Goal: Check status: Check status

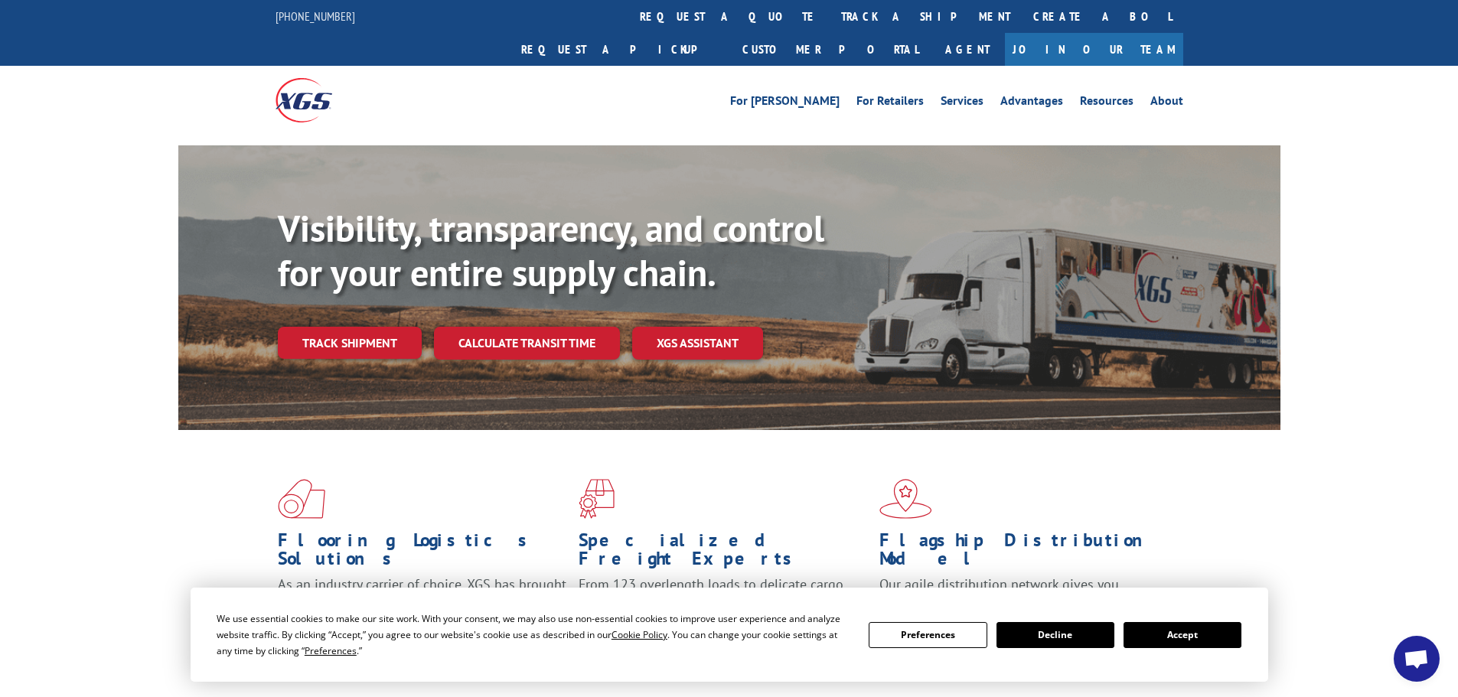
click at [1211, 640] on button "Accept" at bounding box center [1182, 635] width 118 height 26
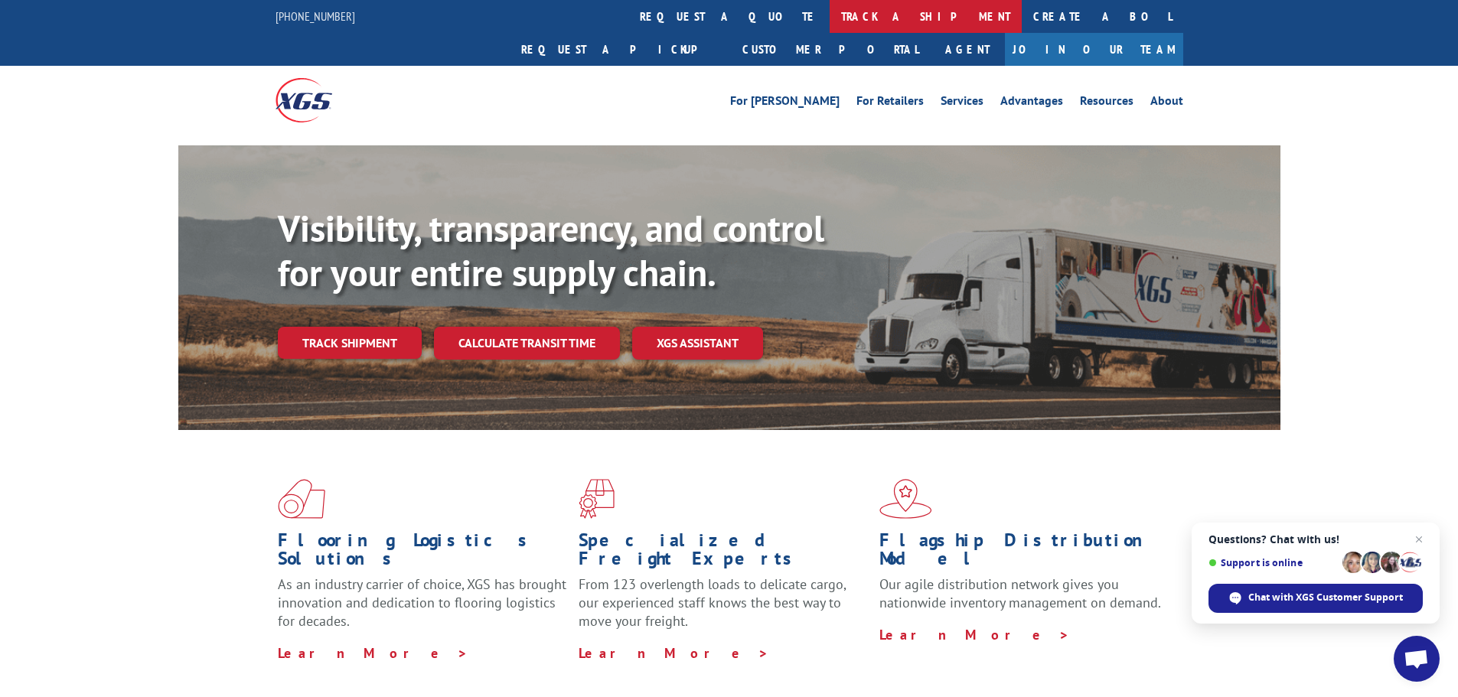
click at [829, 8] on link "track a shipment" at bounding box center [925, 16] width 192 height 33
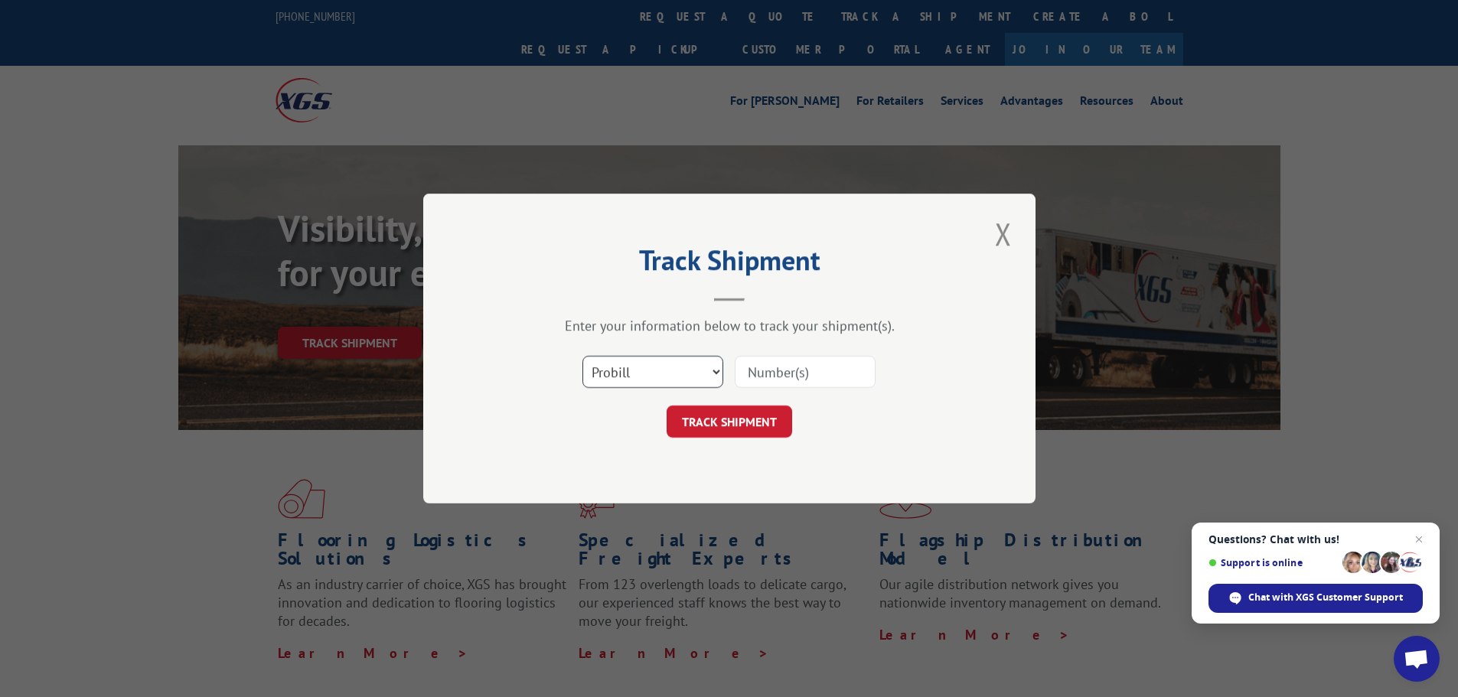
click at [655, 370] on select "Select category... Probill BOL PO" at bounding box center [652, 372] width 141 height 32
select select "bol"
click at [582, 356] on select "Select category... Probill BOL PO" at bounding box center [652, 372] width 141 height 32
click at [787, 373] on input at bounding box center [805, 372] width 141 height 32
paste input "4845614"
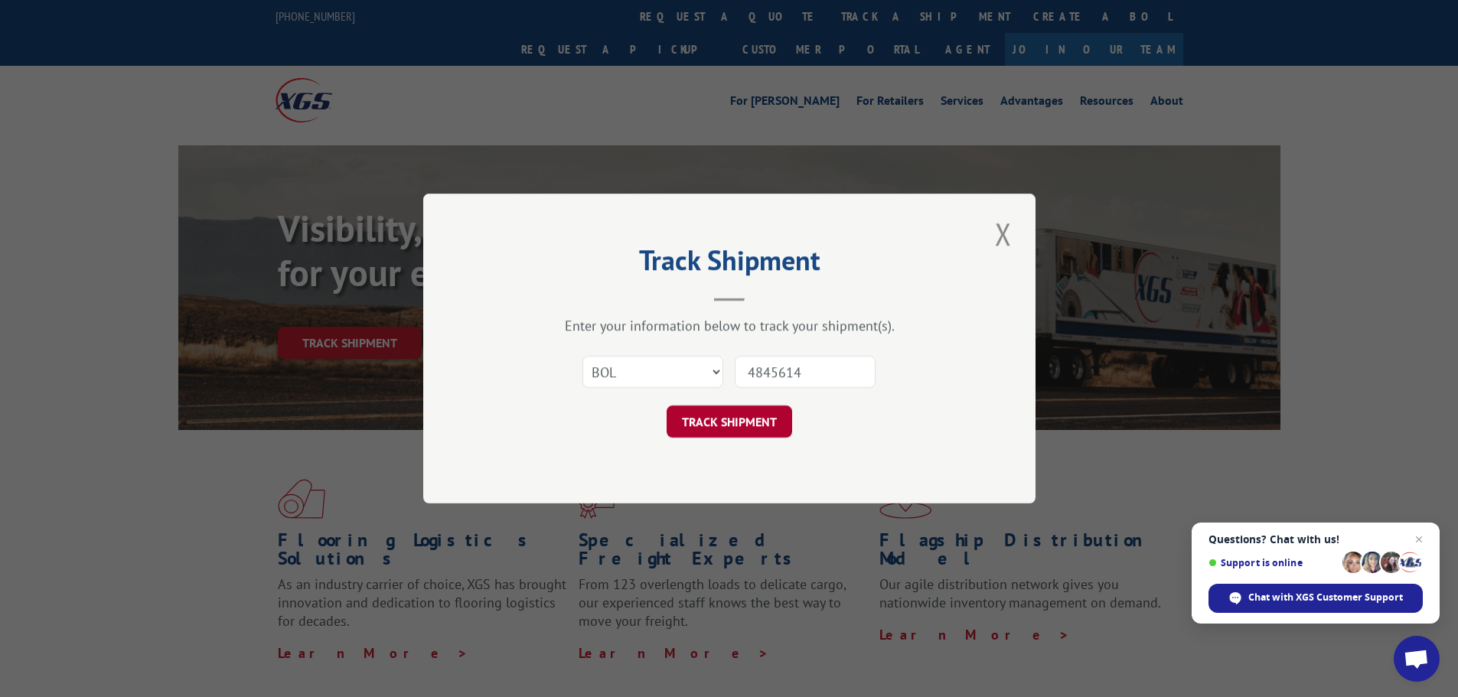
type input "4845614"
click at [754, 427] on button "TRACK SHIPMENT" at bounding box center [728, 422] width 125 height 32
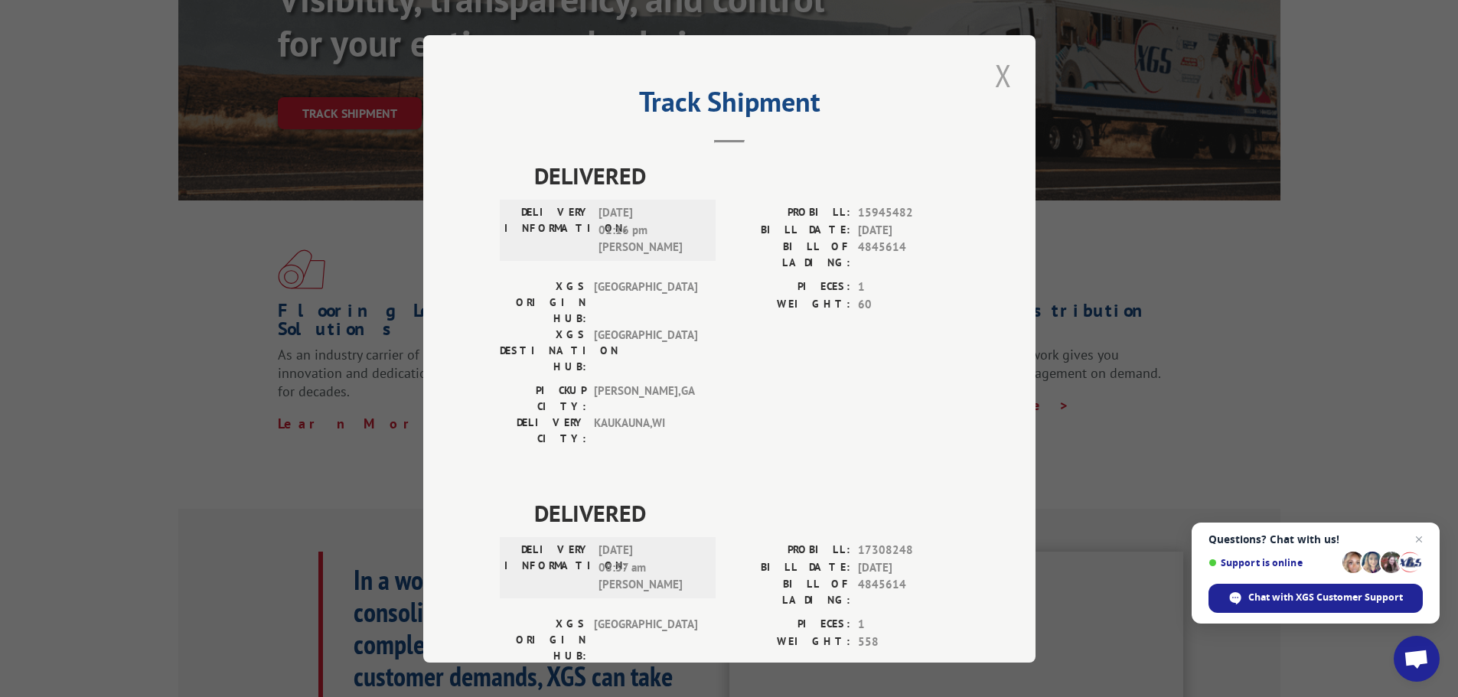
click at [992, 75] on button "Close modal" at bounding box center [1003, 75] width 26 height 42
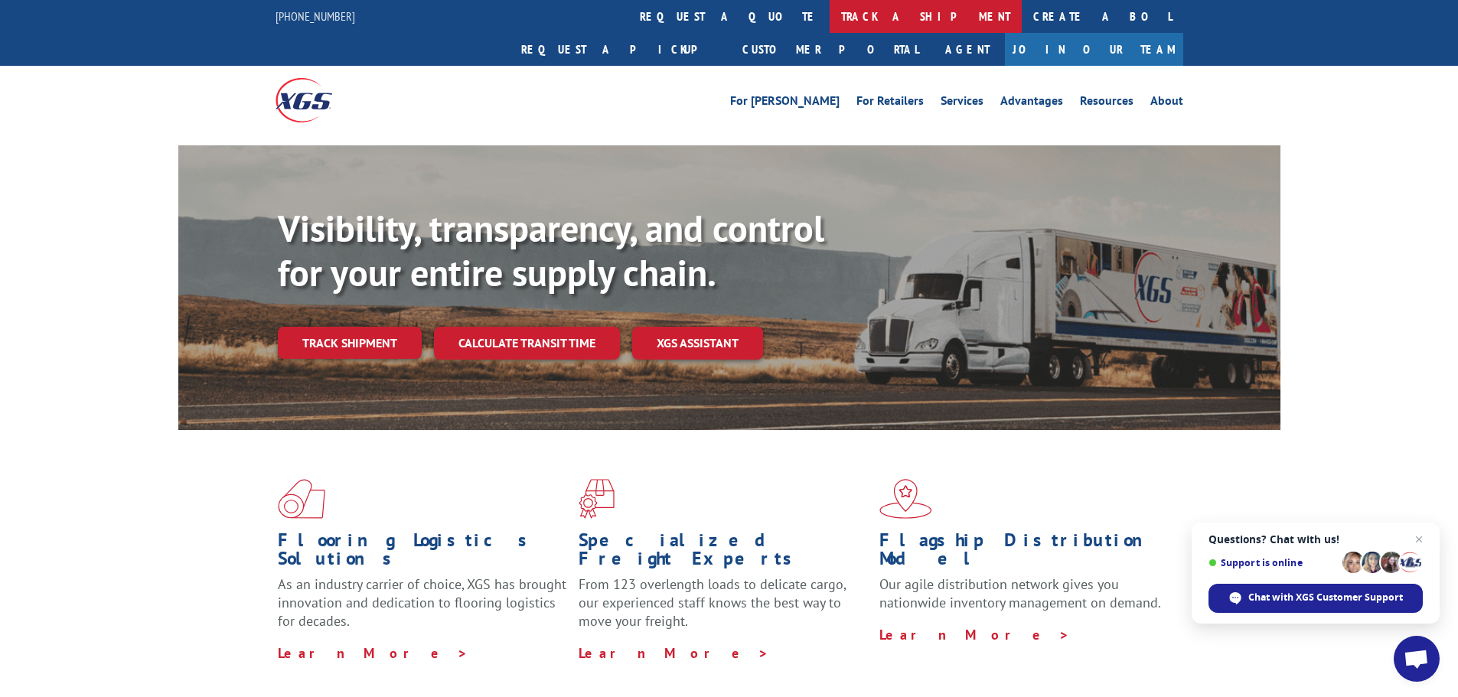
click at [829, 25] on link "track a shipment" at bounding box center [925, 16] width 192 height 33
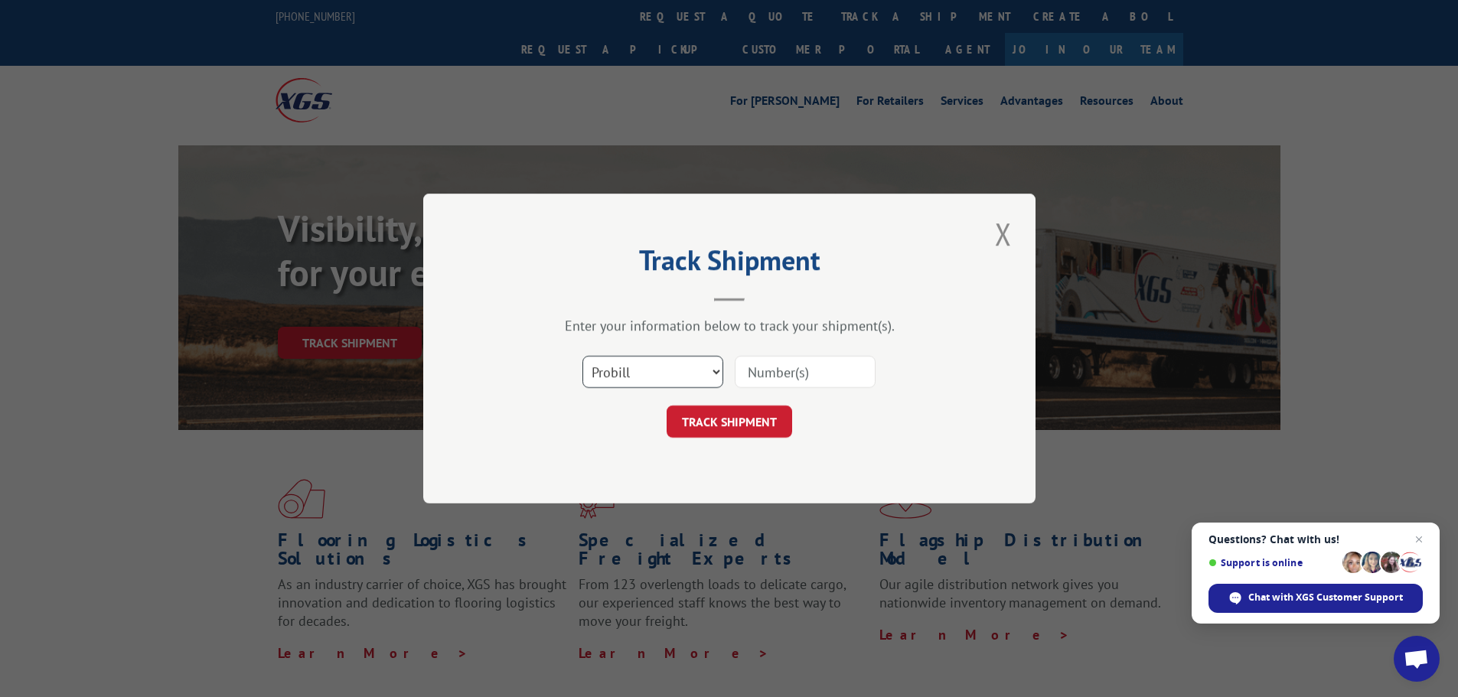
click at [631, 373] on select "Select category... Probill BOL PO" at bounding box center [652, 372] width 141 height 32
select select "bol"
click at [582, 356] on select "Select category... Probill BOL PO" at bounding box center [652, 372] width 141 height 32
click at [786, 376] on input at bounding box center [805, 372] width 141 height 32
paste input "4913999"
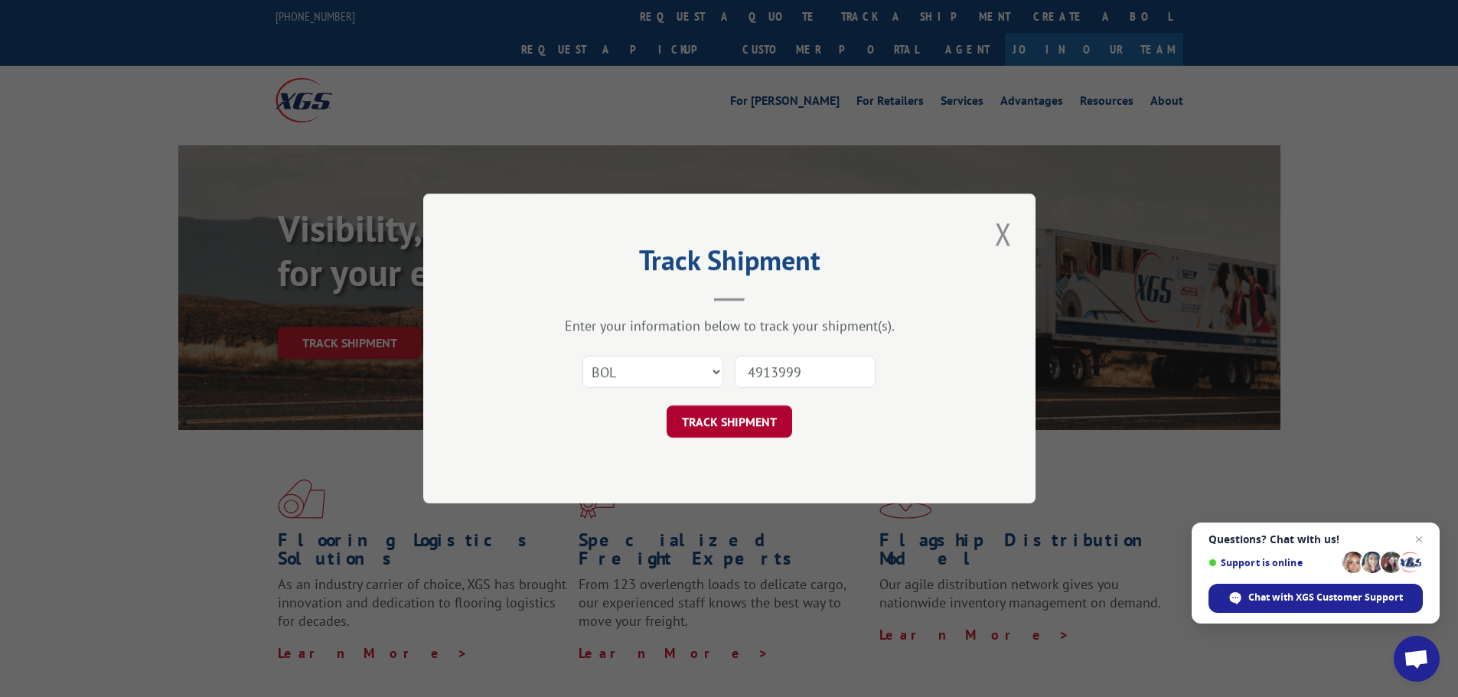
type input "4913999"
click at [715, 420] on button "TRACK SHIPMENT" at bounding box center [728, 422] width 125 height 32
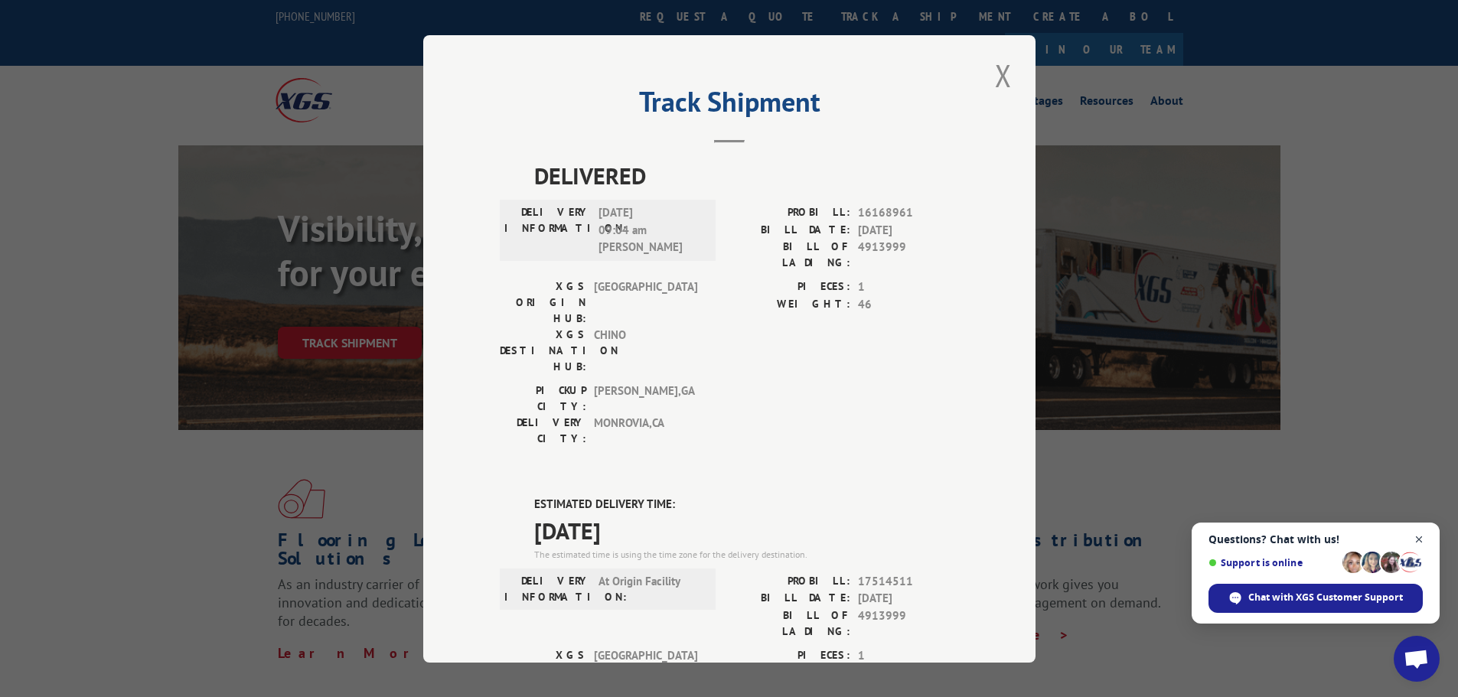
click at [1418, 534] on span "Open chat" at bounding box center [1418, 539] width 19 height 19
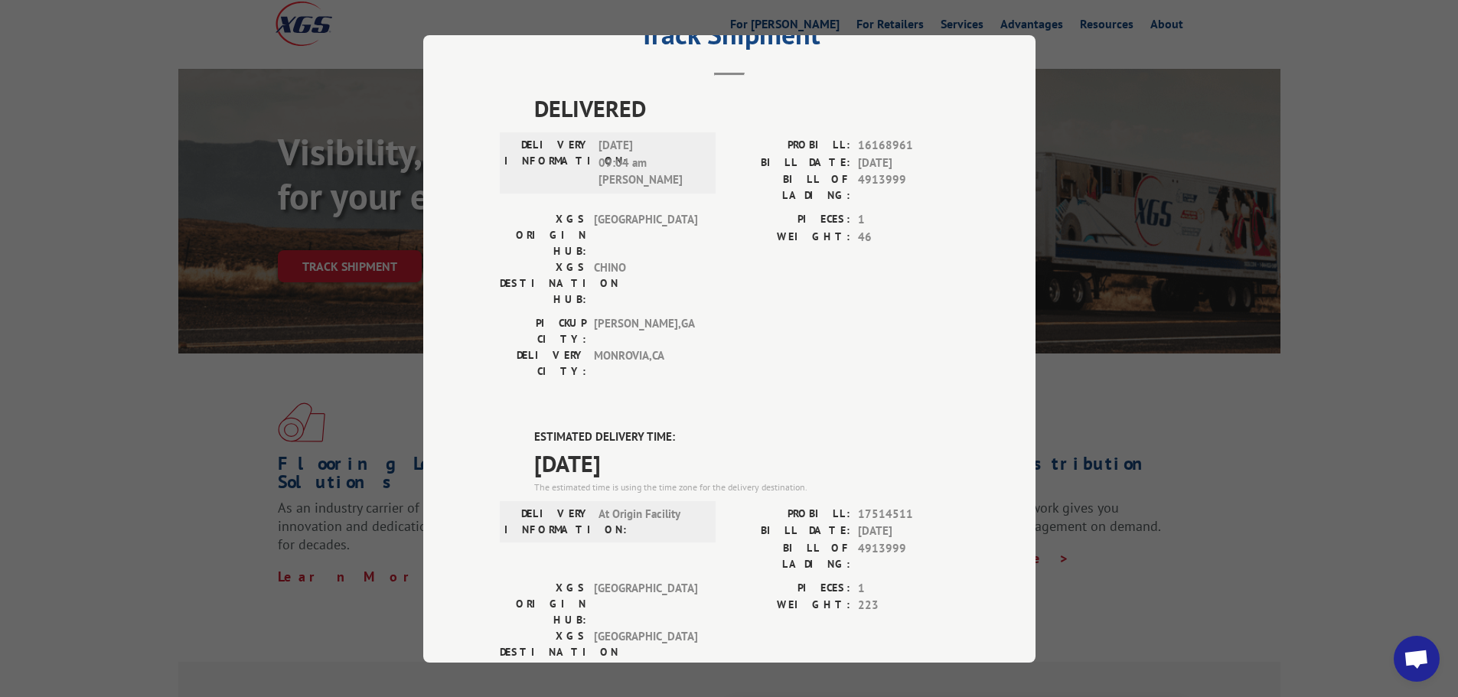
scroll to position [23, 0]
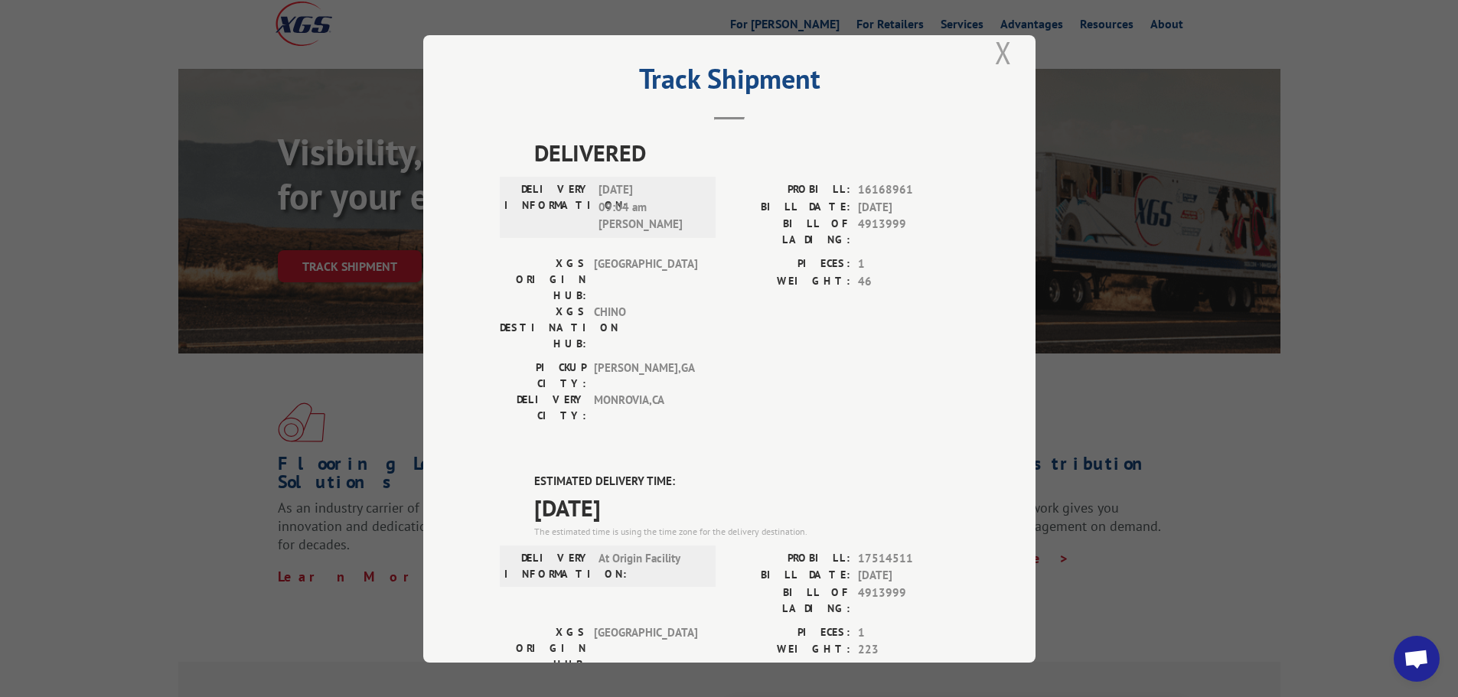
click at [1000, 50] on button "Close modal" at bounding box center [1003, 52] width 26 height 42
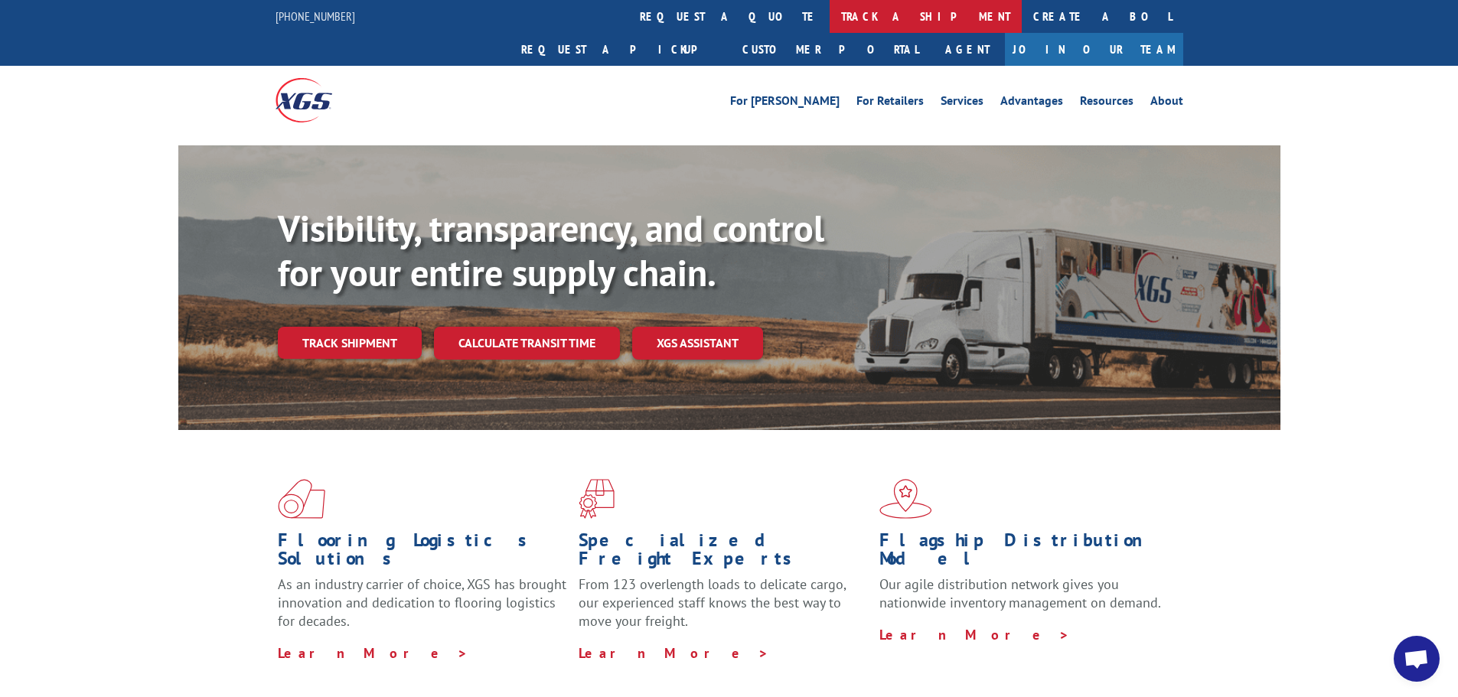
click at [829, 20] on link "track a shipment" at bounding box center [925, 16] width 192 height 33
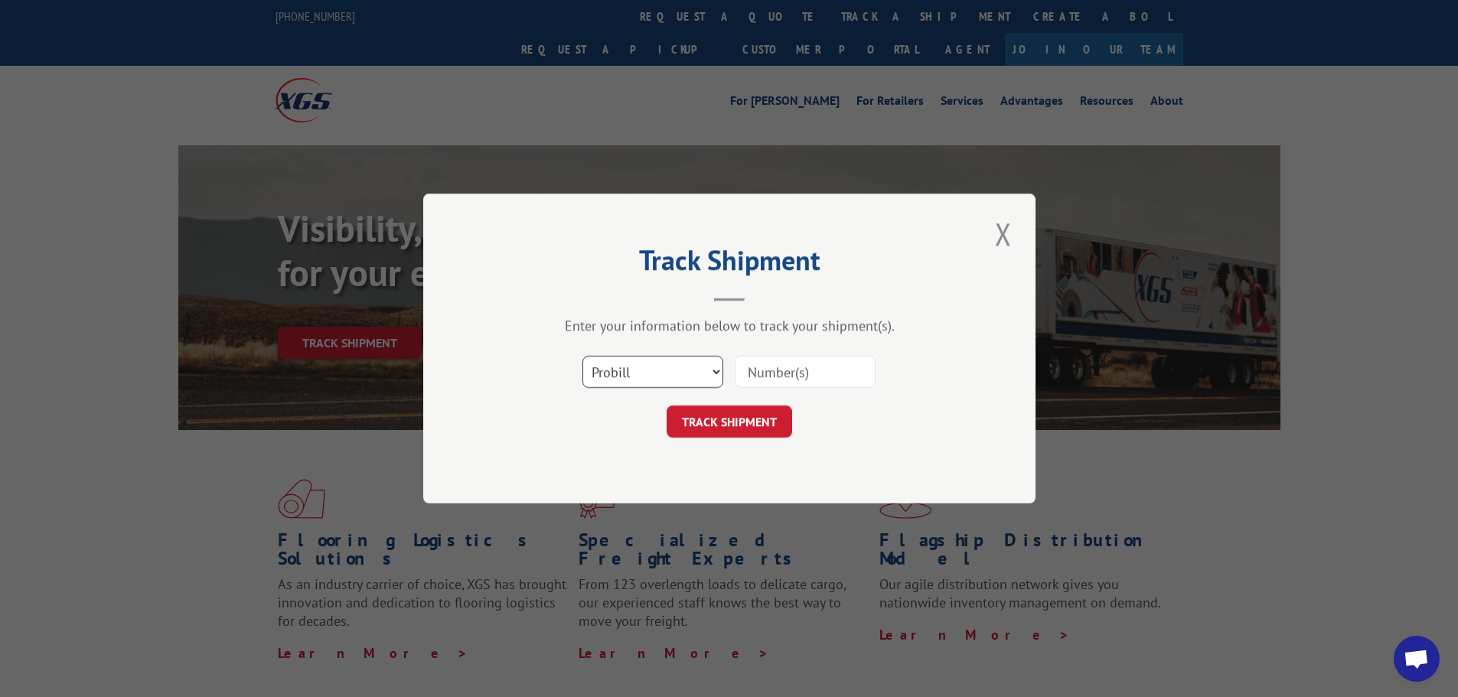
click at [682, 367] on select "Select category... Probill BOL PO" at bounding box center [652, 372] width 141 height 32
select select "bol"
click at [582, 356] on select "Select category... Probill BOL PO" at bounding box center [652, 372] width 141 height 32
drag, startPoint x: 732, startPoint y: 389, endPoint x: 750, endPoint y: 375, distance: 23.0
click at [731, 387] on div "Select category... Probill BOL PO" at bounding box center [729, 372] width 459 height 51
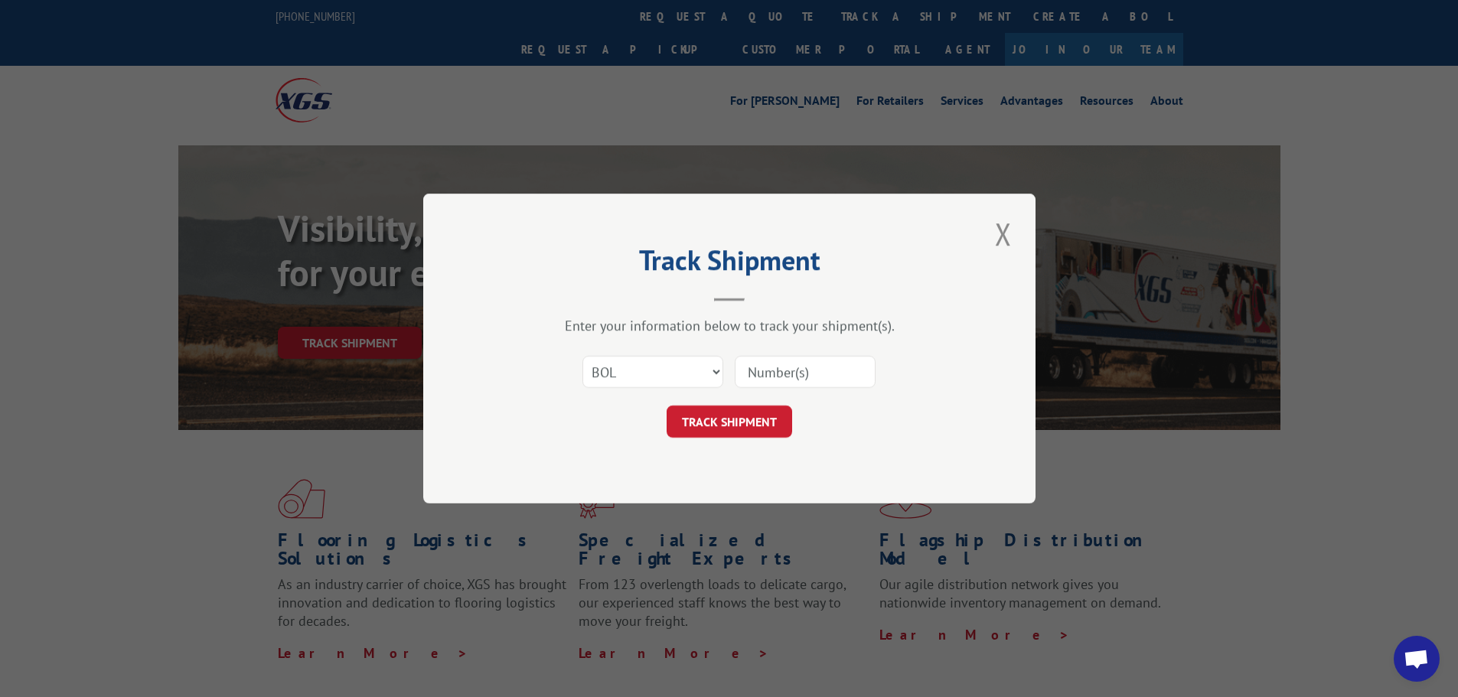
click at [755, 370] on input at bounding box center [805, 372] width 141 height 32
paste input "421334"
type input "421334"
click at [719, 407] on button "TRACK SHIPMENT" at bounding box center [728, 422] width 125 height 32
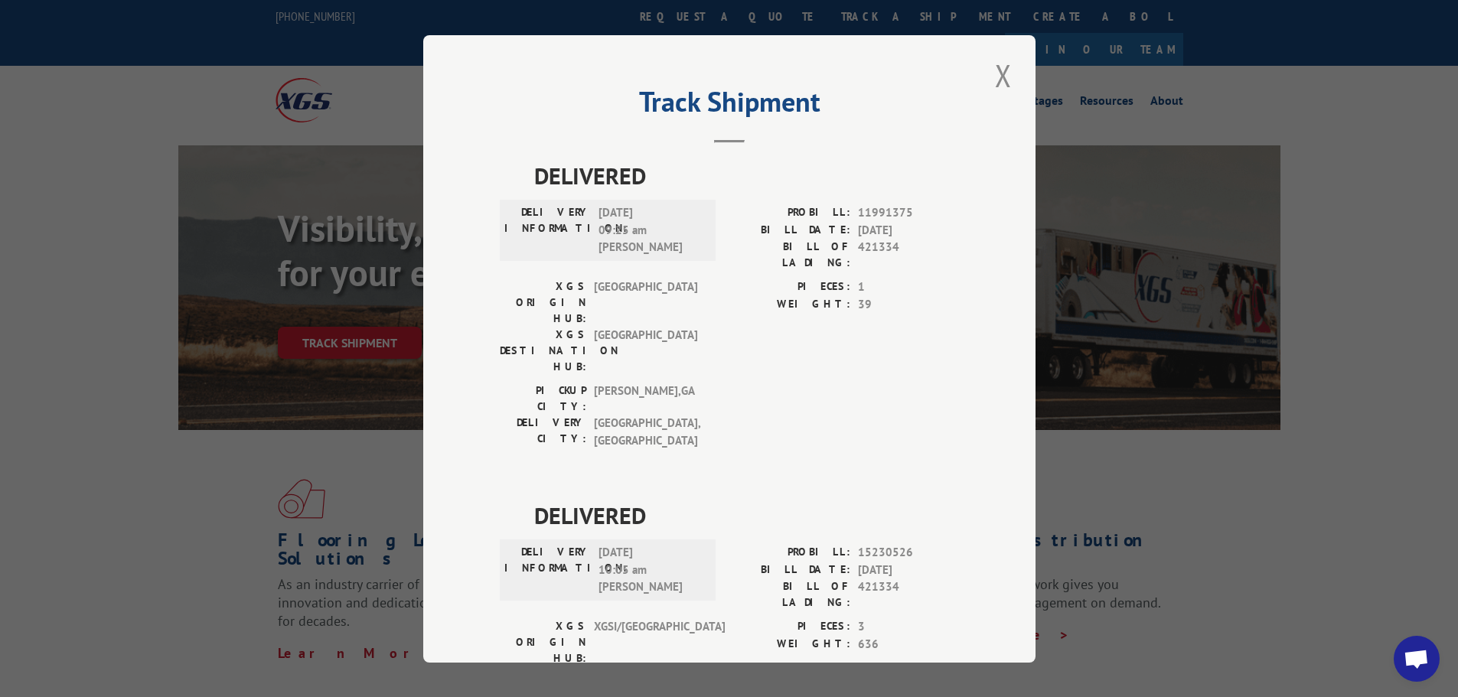
click at [998, 83] on button "Close modal" at bounding box center [1003, 75] width 26 height 42
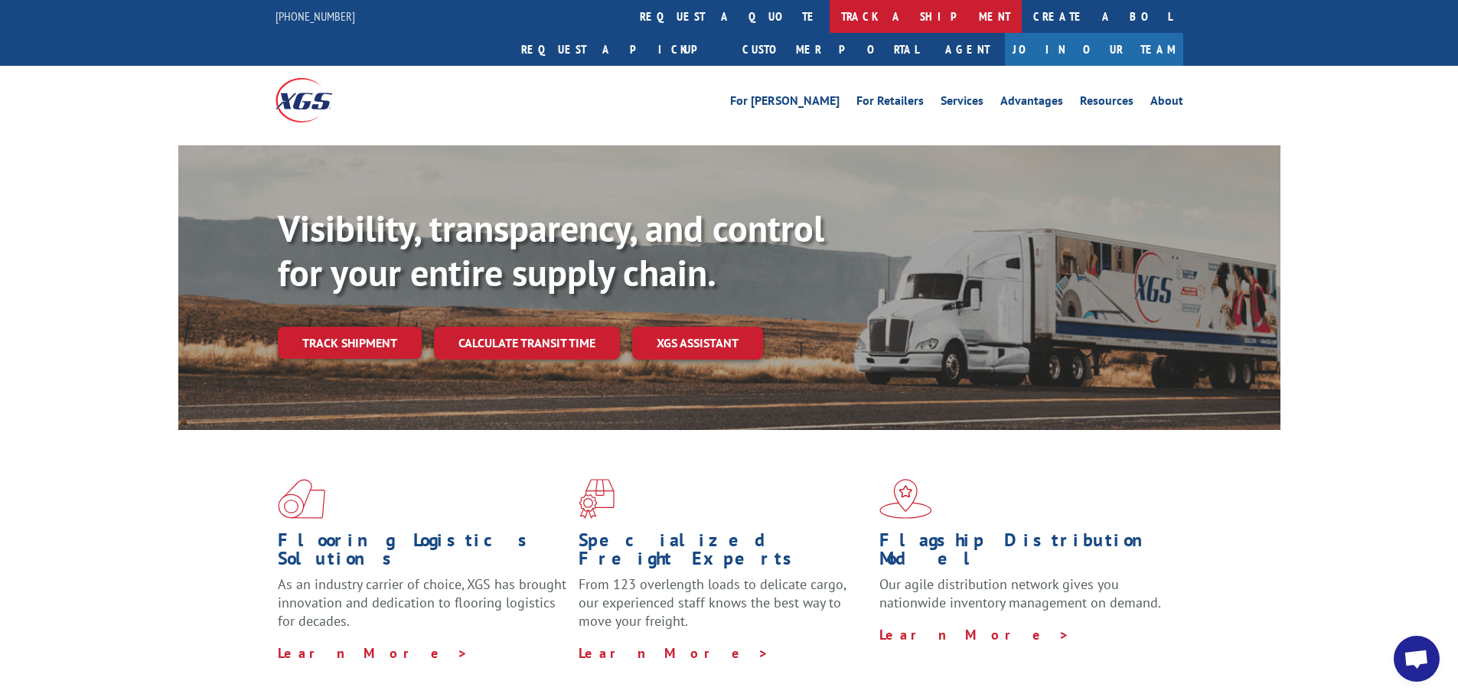
click at [829, 20] on link "track a shipment" at bounding box center [925, 16] width 192 height 33
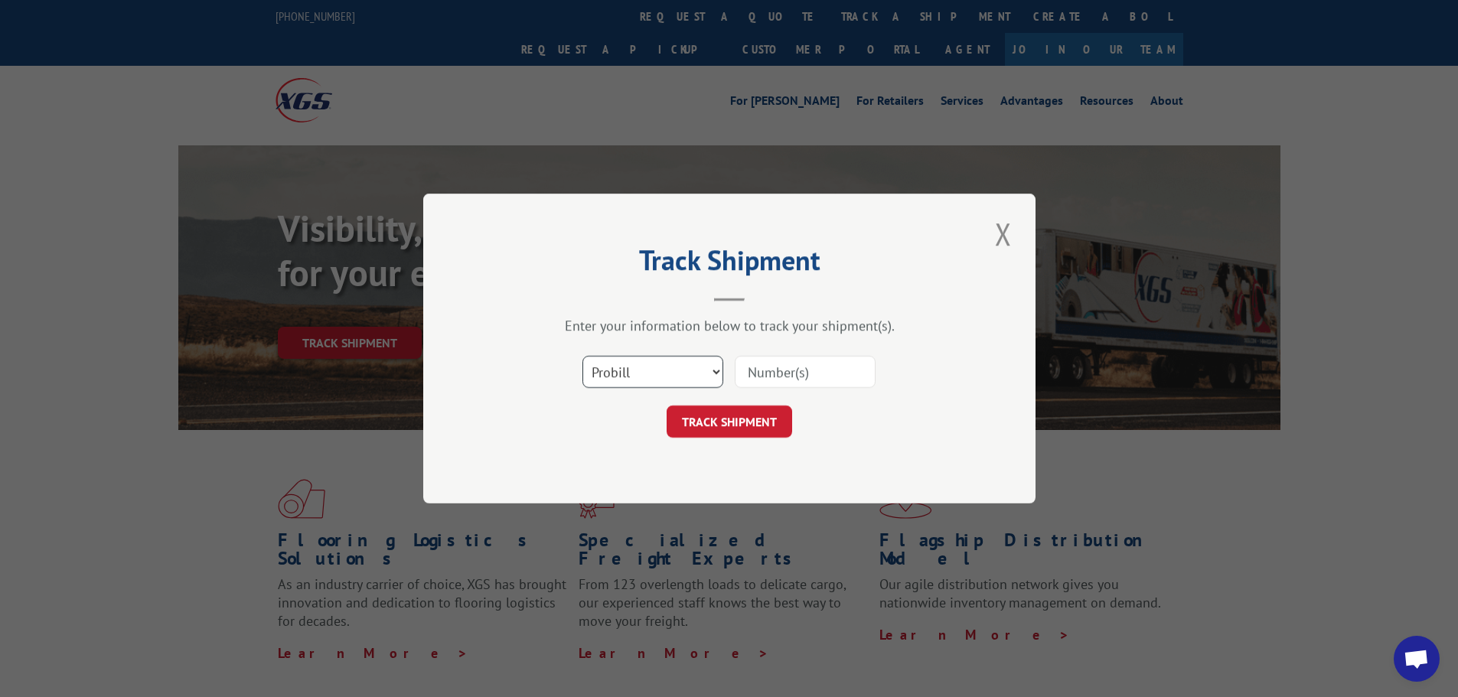
click at [637, 370] on select "Select category... Probill BOL PO" at bounding box center [652, 372] width 141 height 32
select select "bol"
click at [582, 356] on select "Select category... Probill BOL PO" at bounding box center [652, 372] width 141 height 32
click at [801, 378] on input at bounding box center [805, 372] width 141 height 32
paste input "5953556"
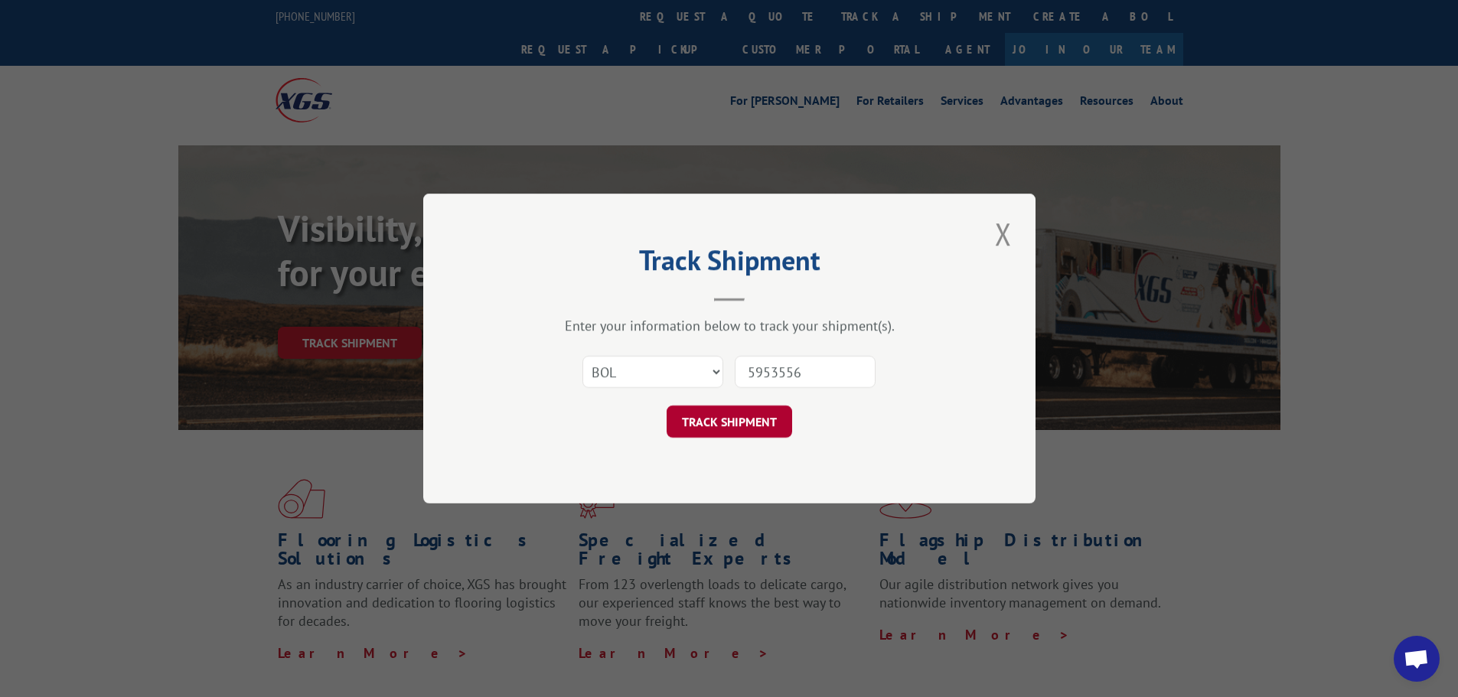
type input "5953556"
click at [709, 428] on button "TRACK SHIPMENT" at bounding box center [728, 422] width 125 height 32
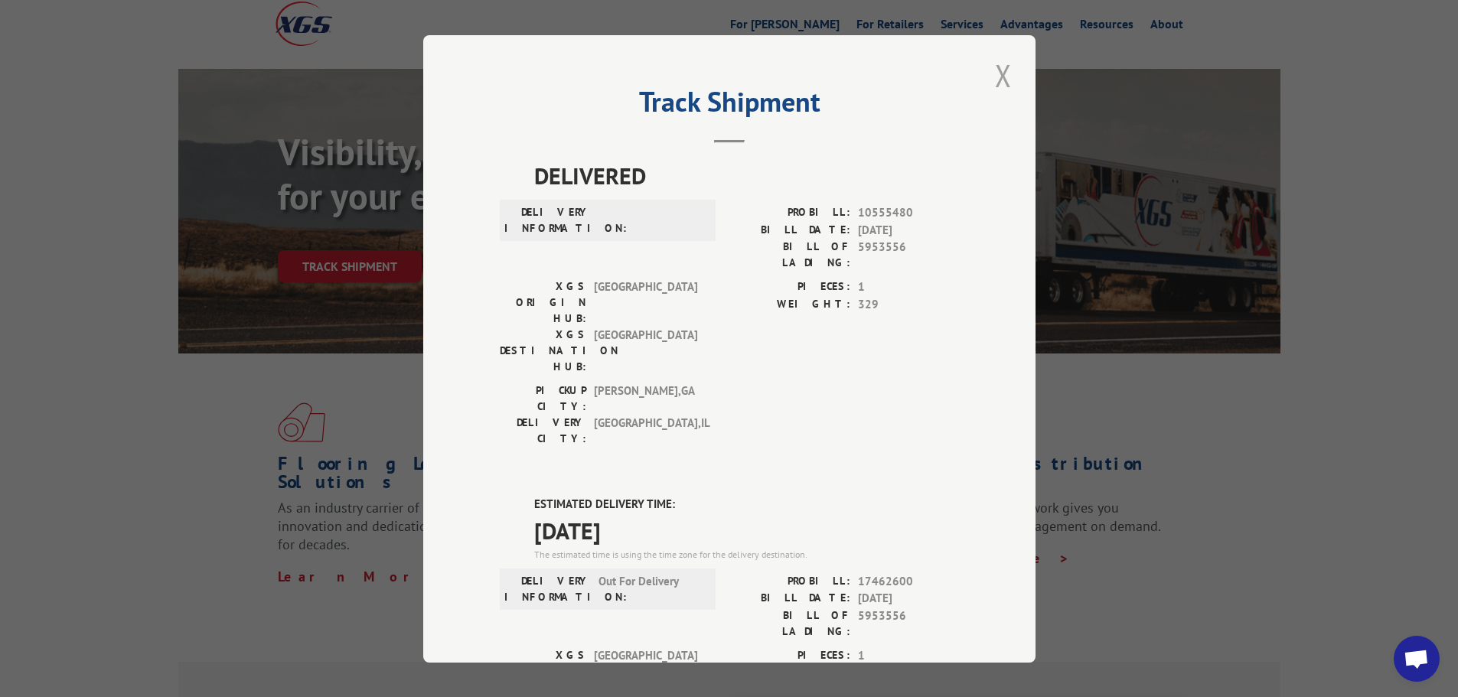
click at [992, 81] on button "Close modal" at bounding box center [1003, 75] width 26 height 42
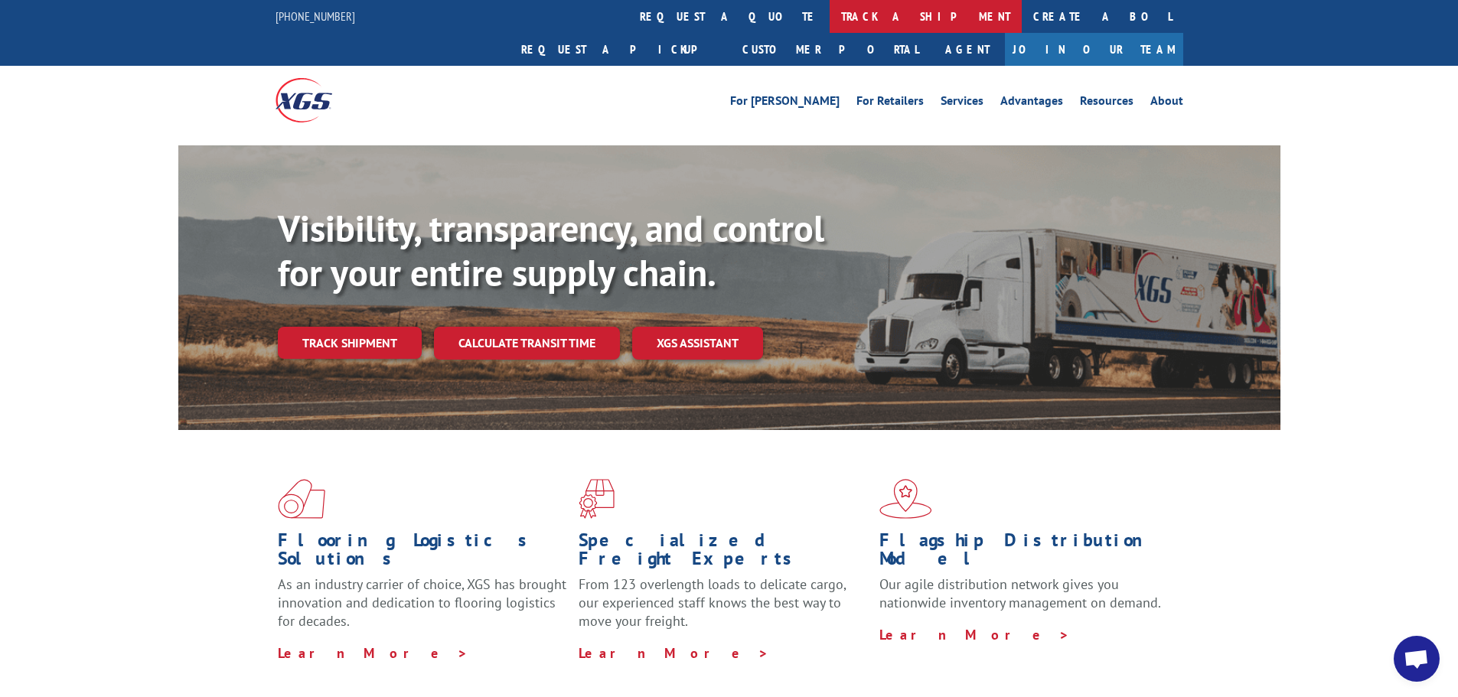
click at [829, 18] on link "track a shipment" at bounding box center [925, 16] width 192 height 33
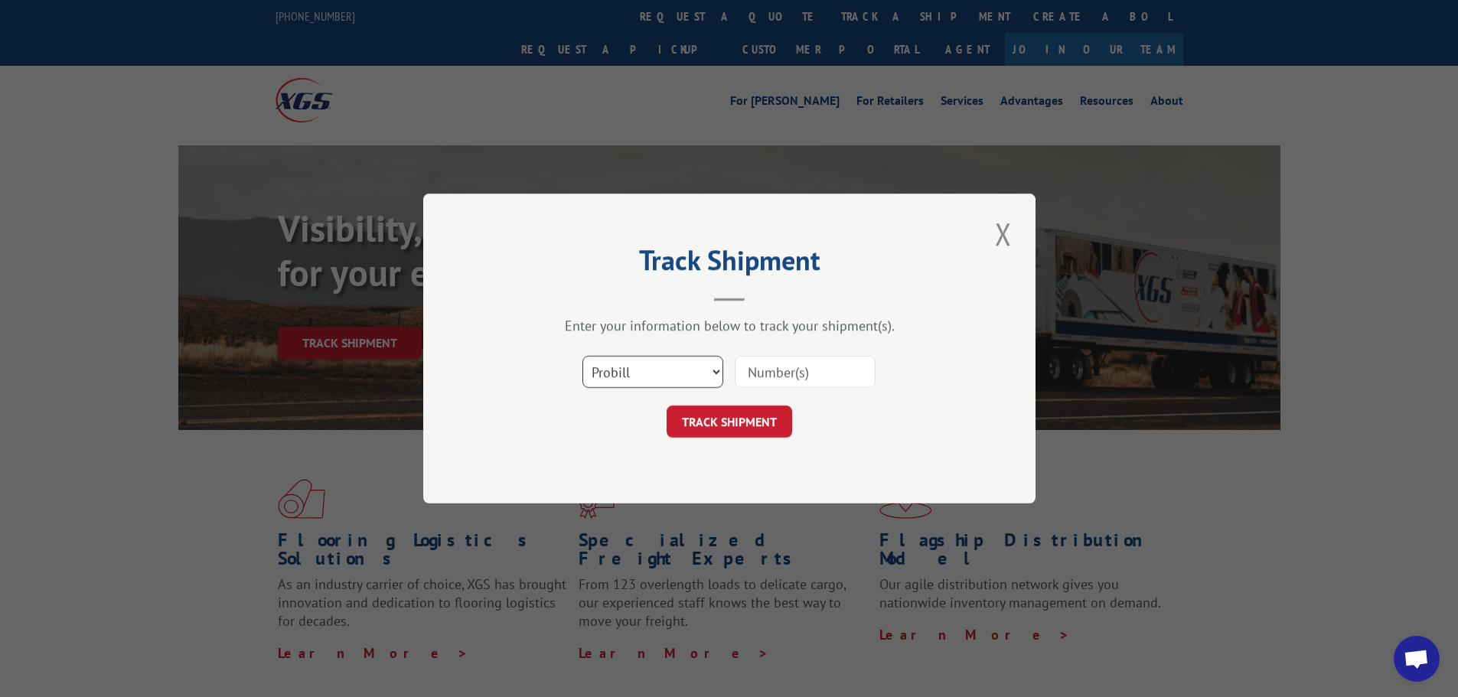
click at [650, 376] on select "Select category... Probill BOL PO" at bounding box center [652, 372] width 141 height 32
select select "bol"
click at [582, 356] on select "Select category... Probill BOL PO" at bounding box center [652, 372] width 141 height 32
click at [748, 377] on input at bounding box center [805, 372] width 141 height 32
paste input "5947253"
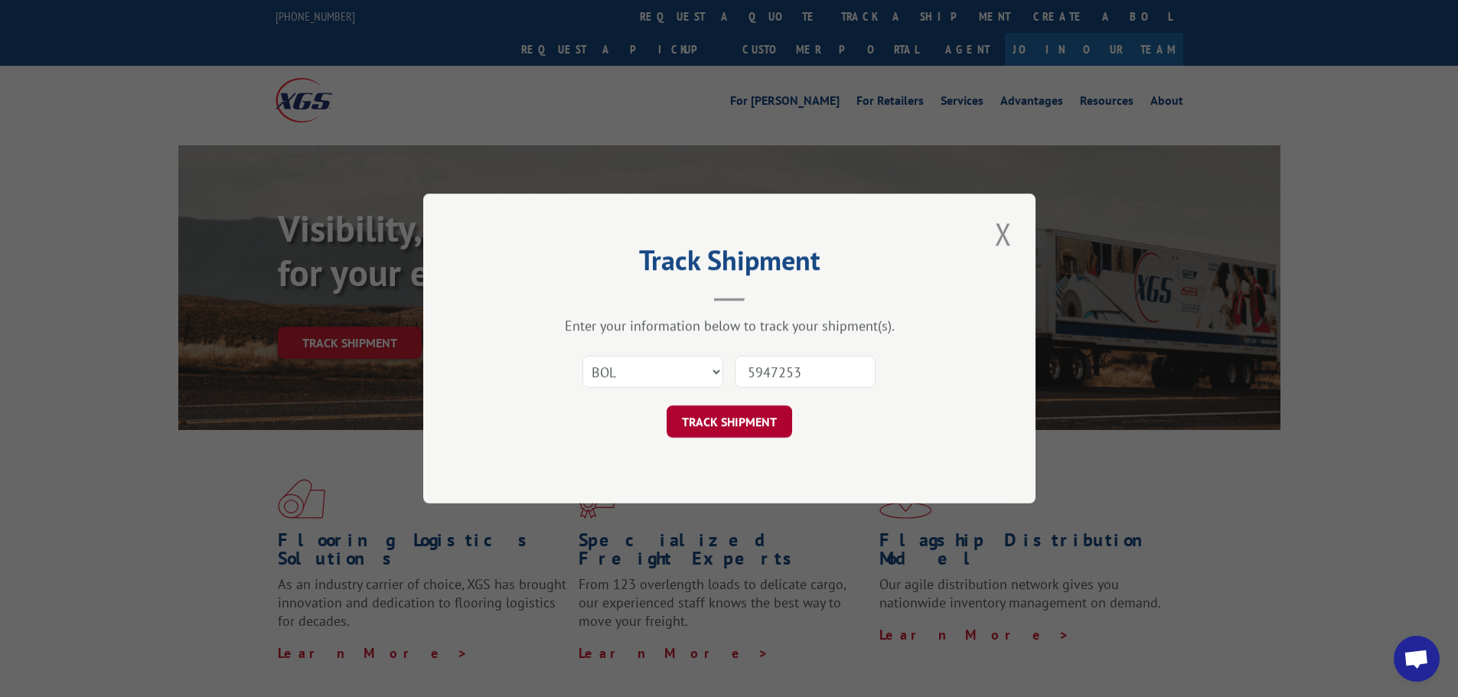
type input "5947253"
click at [738, 427] on button "TRACK SHIPMENT" at bounding box center [728, 422] width 125 height 32
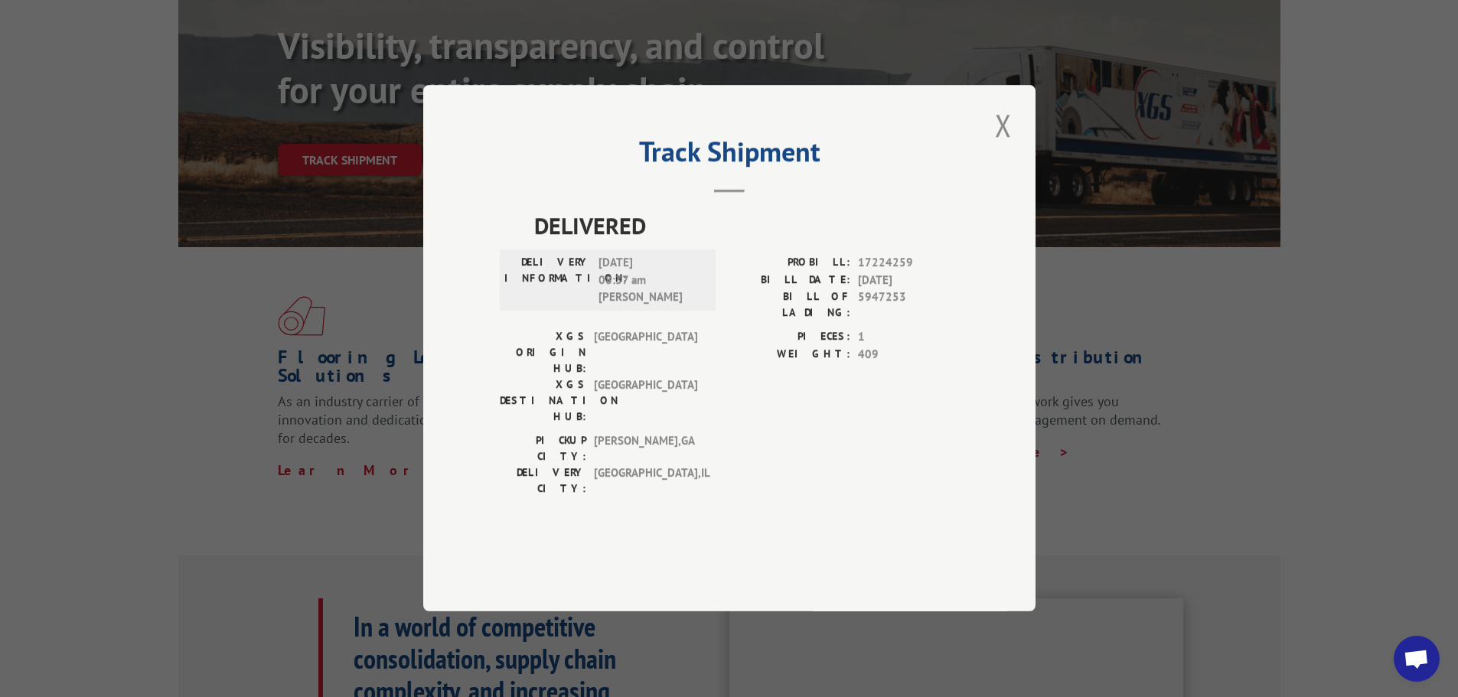
scroll to position [230, 0]
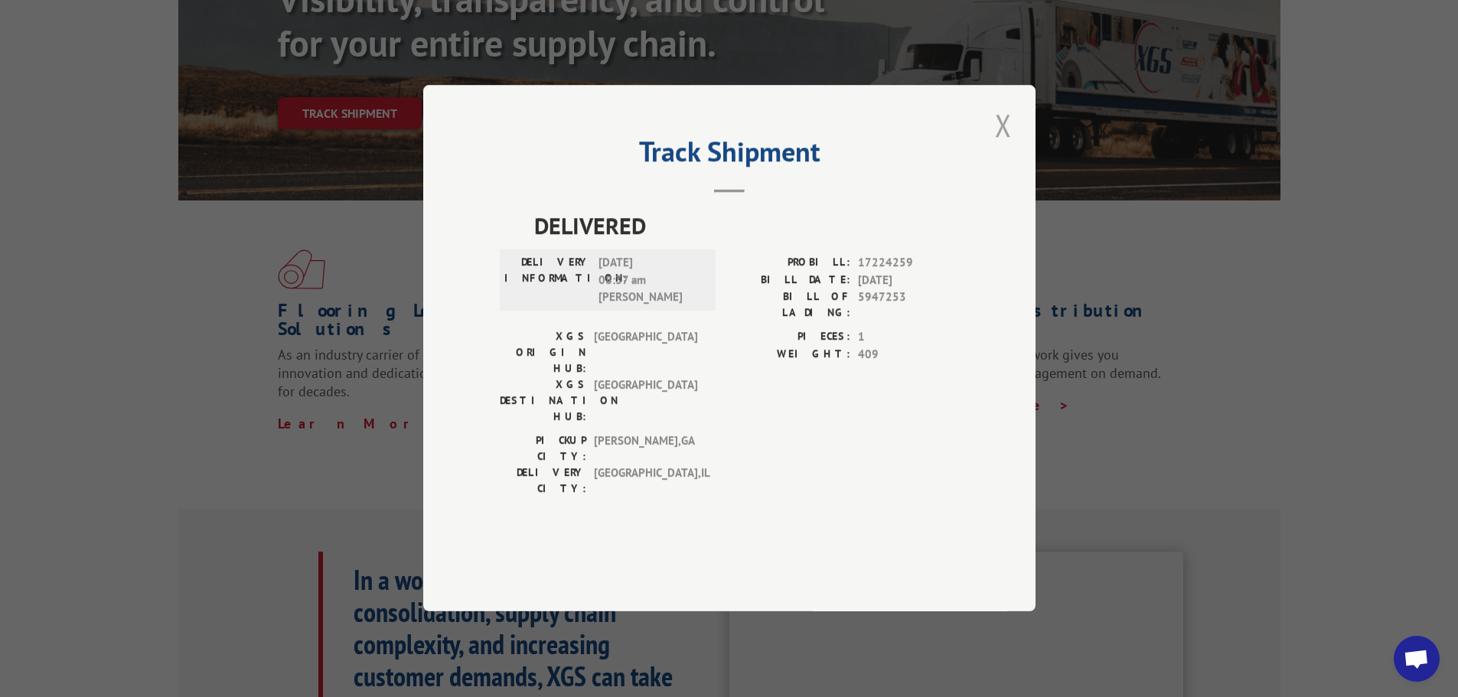
click at [998, 146] on button "Close modal" at bounding box center [1003, 125] width 26 height 42
